Goal: Entertainment & Leisure: Consume media (video, audio)

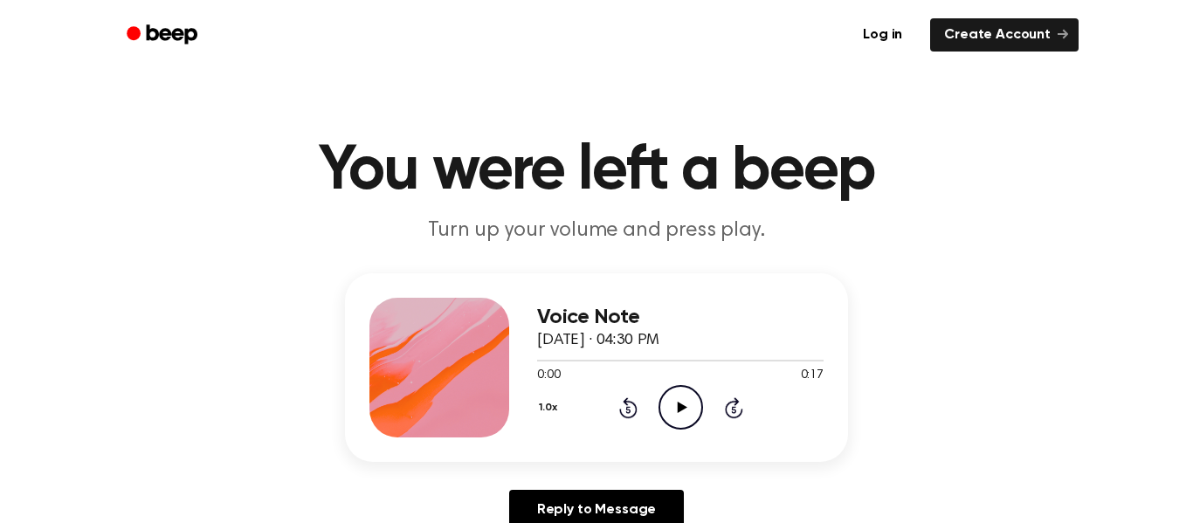
click at [679, 410] on icon at bounding box center [682, 407] width 10 height 11
click at [685, 410] on icon "Play Audio" at bounding box center [681, 407] width 45 height 45
click at [683, 393] on icon "Play Audio" at bounding box center [681, 407] width 45 height 45
click at [673, 415] on icon "Play Audio" at bounding box center [681, 407] width 45 height 45
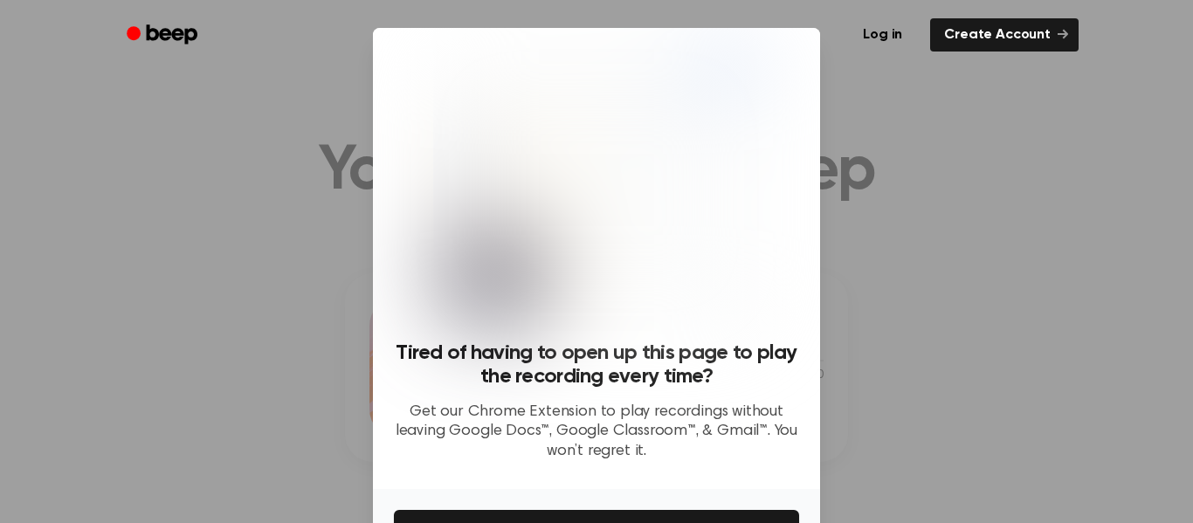
click at [901, 190] on div at bounding box center [596, 261] width 1193 height 523
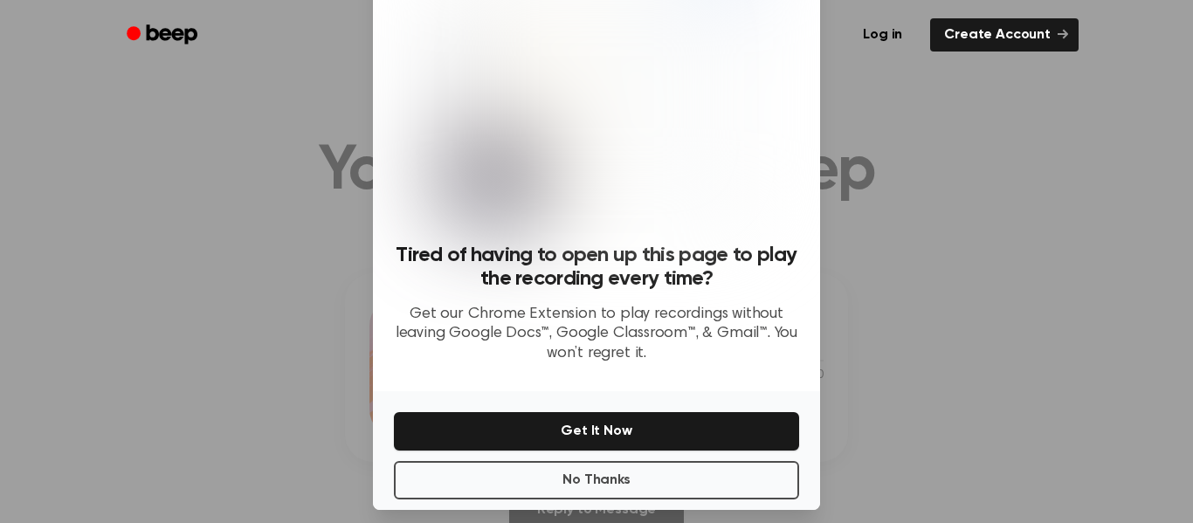
scroll to position [113, 0]
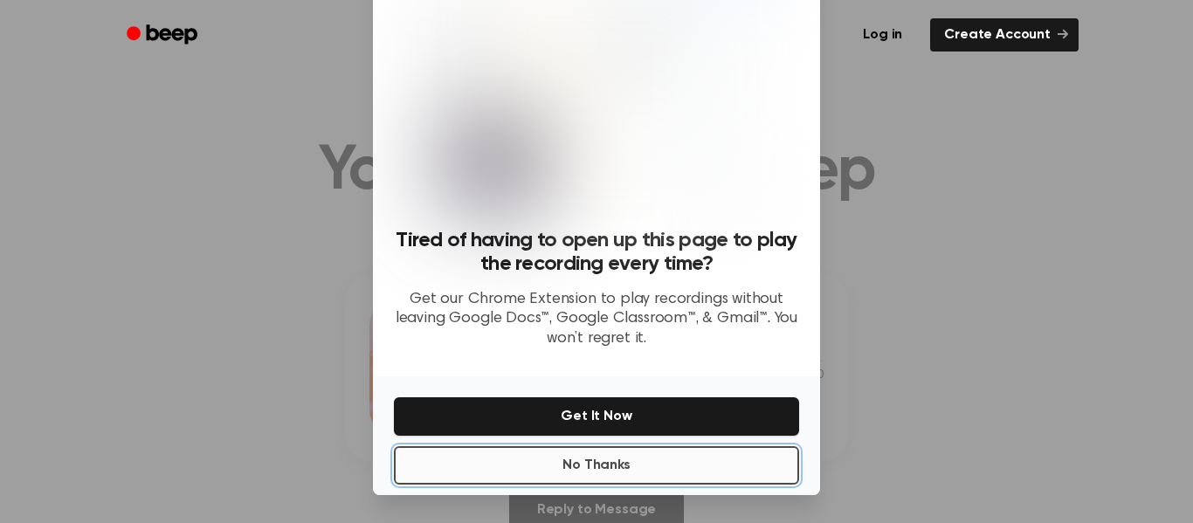
click at [547, 473] on button "No Thanks" at bounding box center [596, 465] width 405 height 38
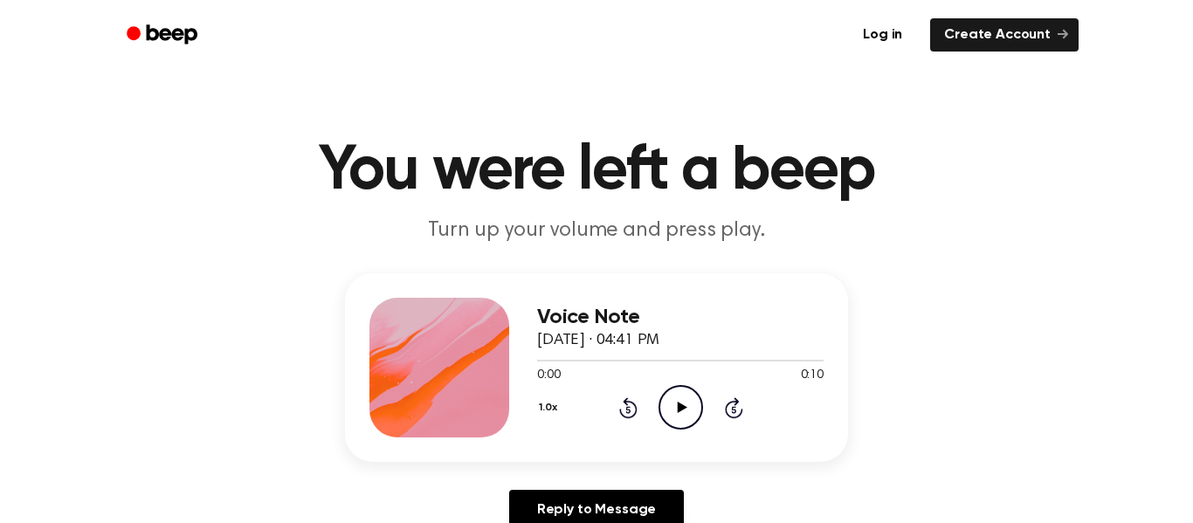
click at [670, 417] on icon "Play Audio" at bounding box center [681, 407] width 45 height 45
click at [626, 406] on icon at bounding box center [627, 409] width 4 height 7
